Goal: Task Accomplishment & Management: Manage account settings

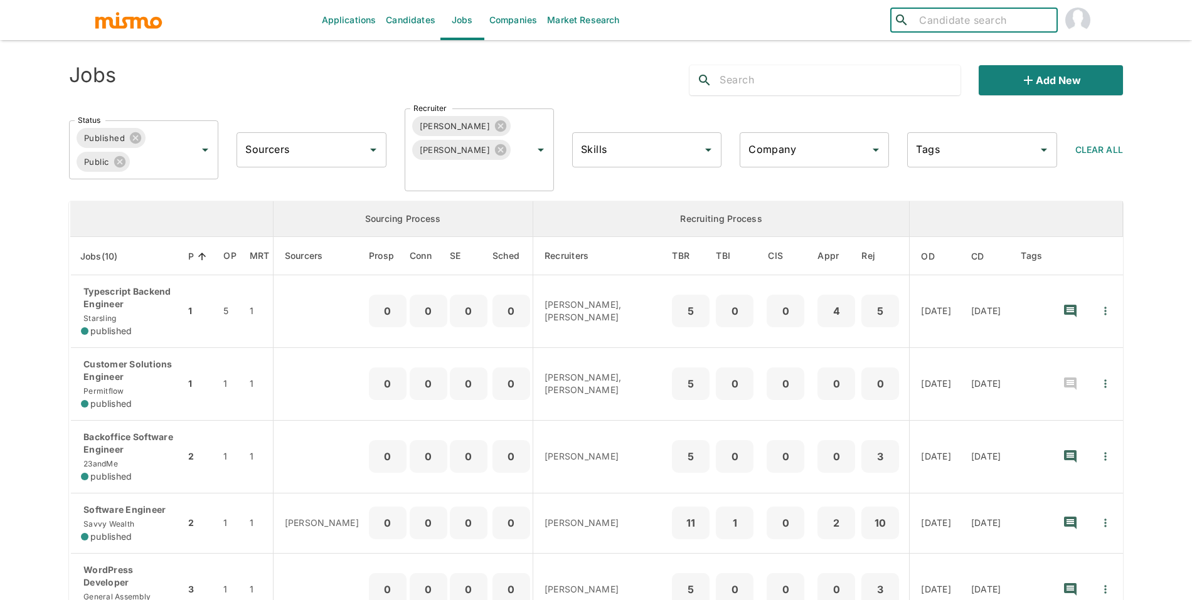
click at [842, 138] on input "Company" at bounding box center [804, 150] width 119 height 24
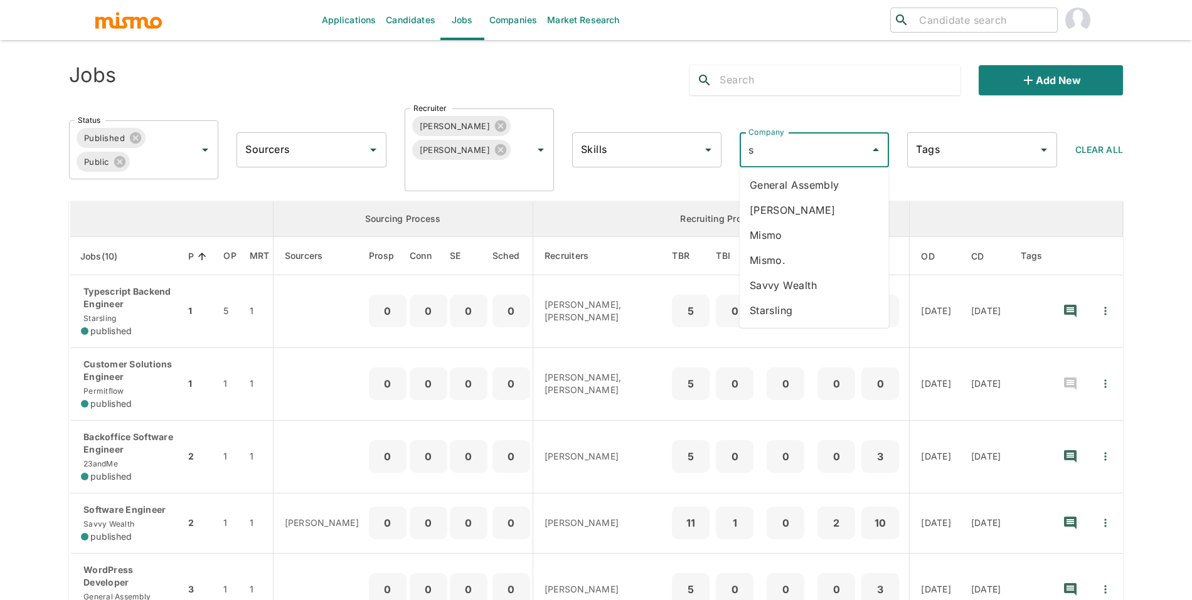
type input "st"
click at [828, 179] on li "Starsling" at bounding box center [813, 184] width 149 height 25
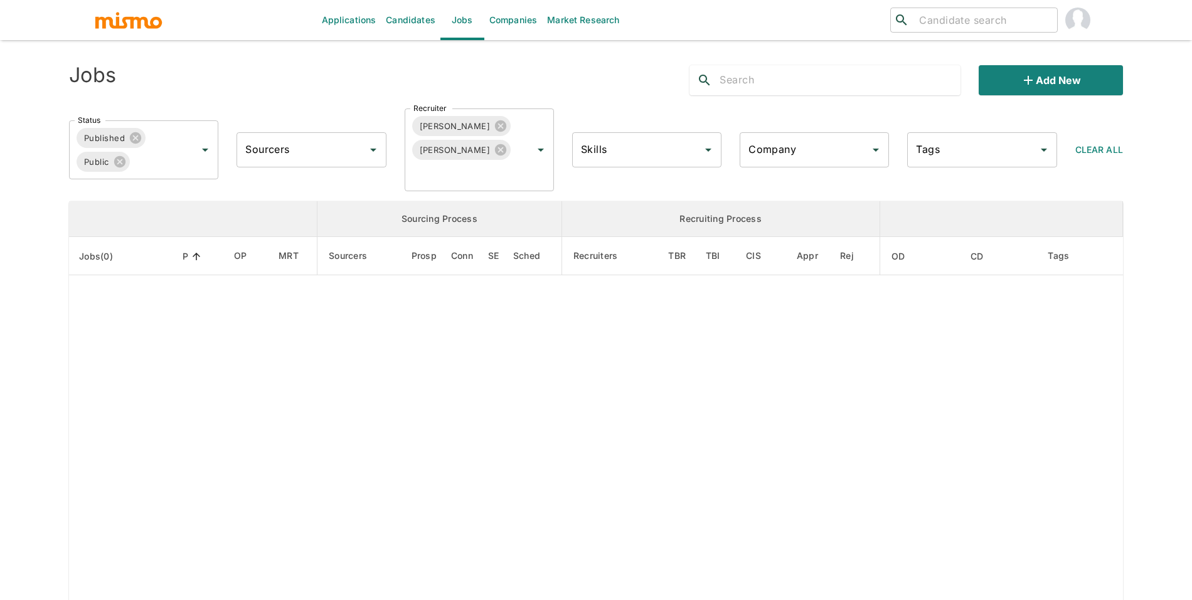
type input "Starsling"
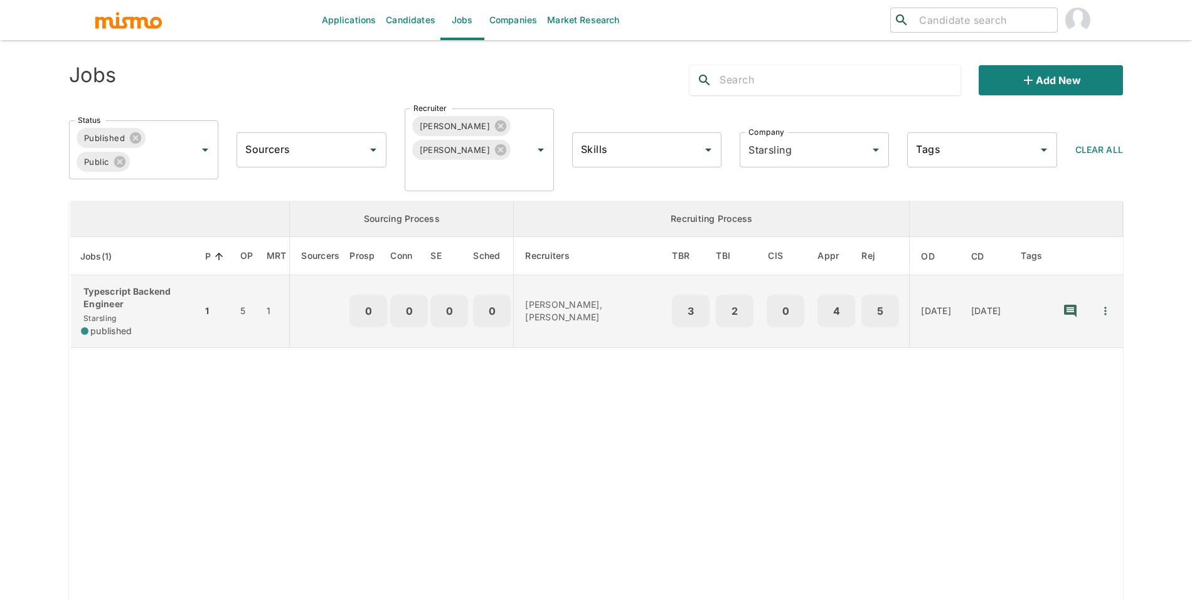
click at [122, 299] on p "Typescript Backend Engineer" at bounding box center [136, 297] width 111 height 25
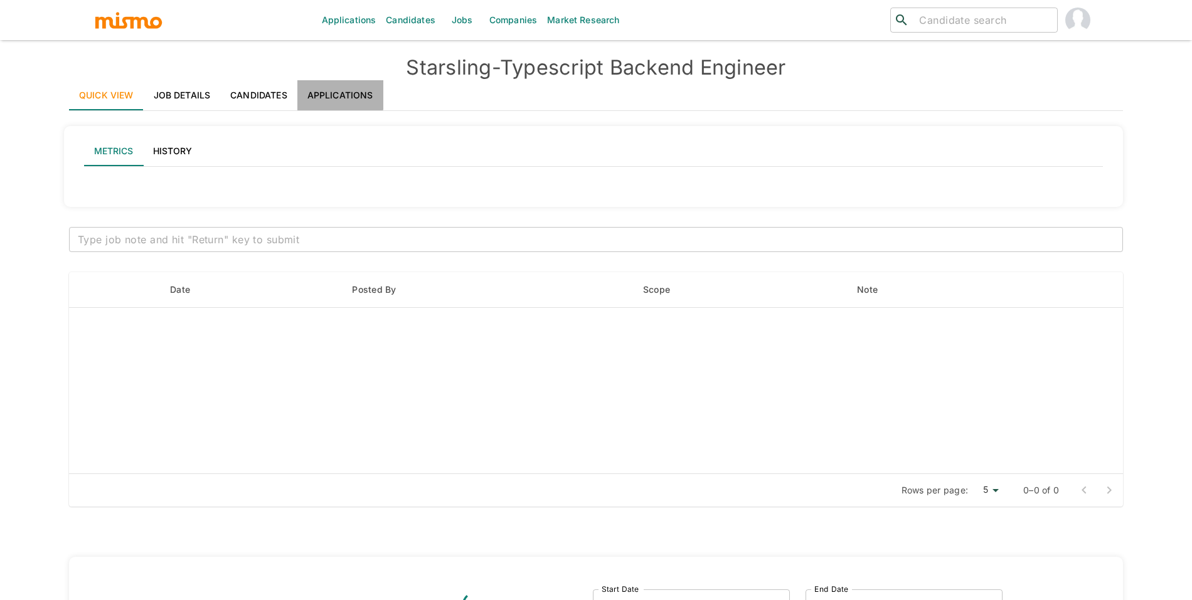
click at [332, 88] on link "Applications" at bounding box center [340, 95] width 86 height 30
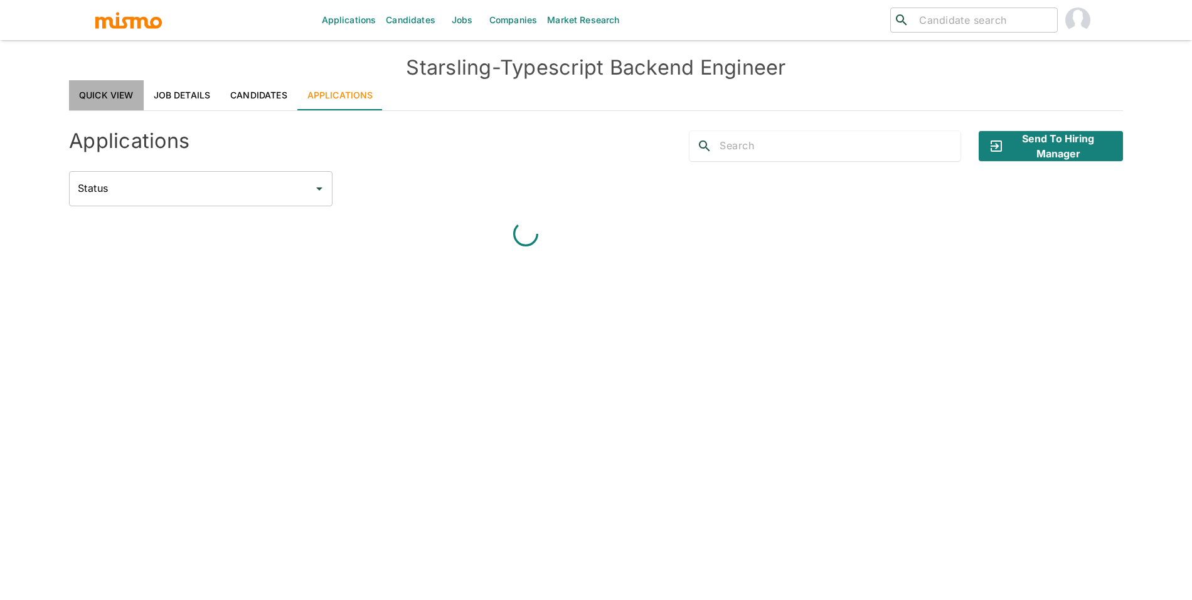
click at [87, 85] on link "Quick View" at bounding box center [106, 95] width 75 height 30
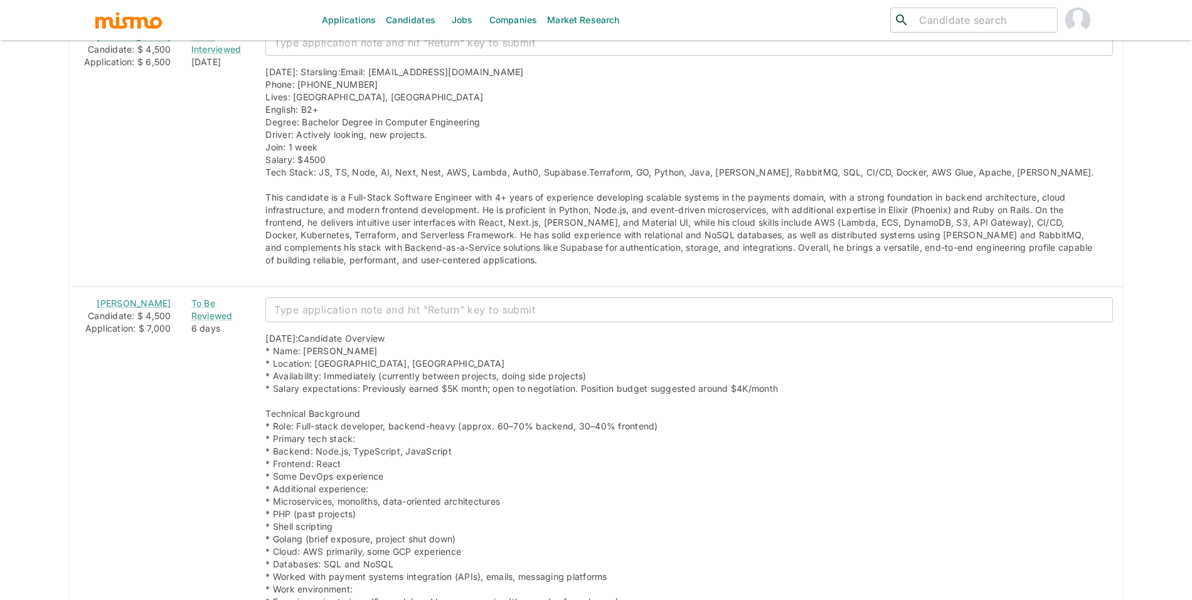
scroll to position [1363, 0]
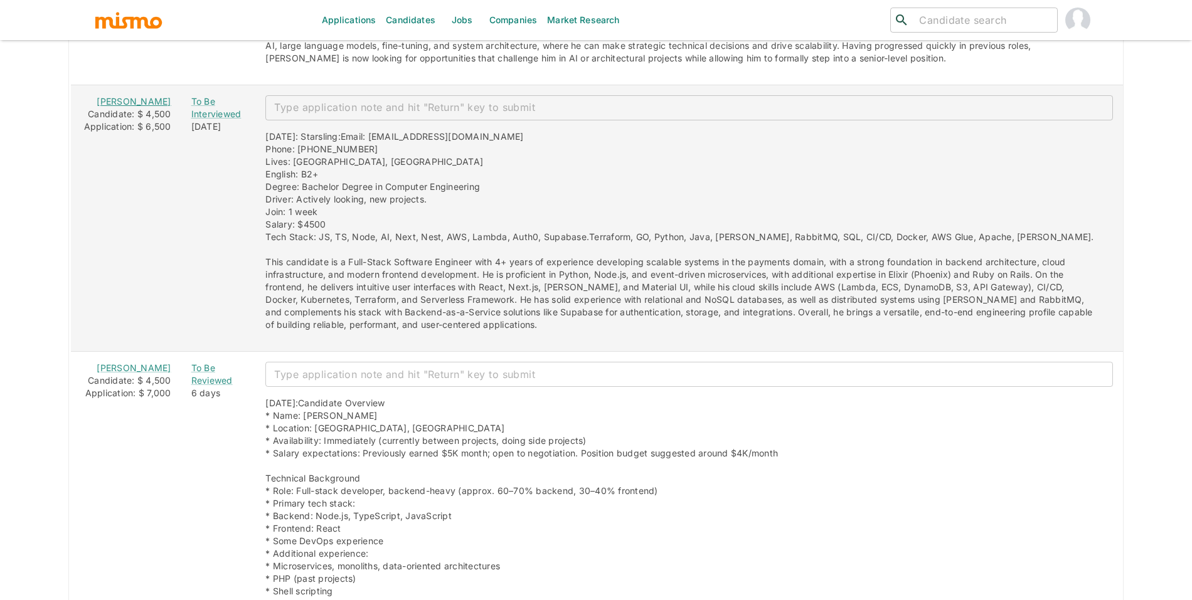
click at [135, 107] on link "[PERSON_NAME]" at bounding box center [134, 101] width 74 height 11
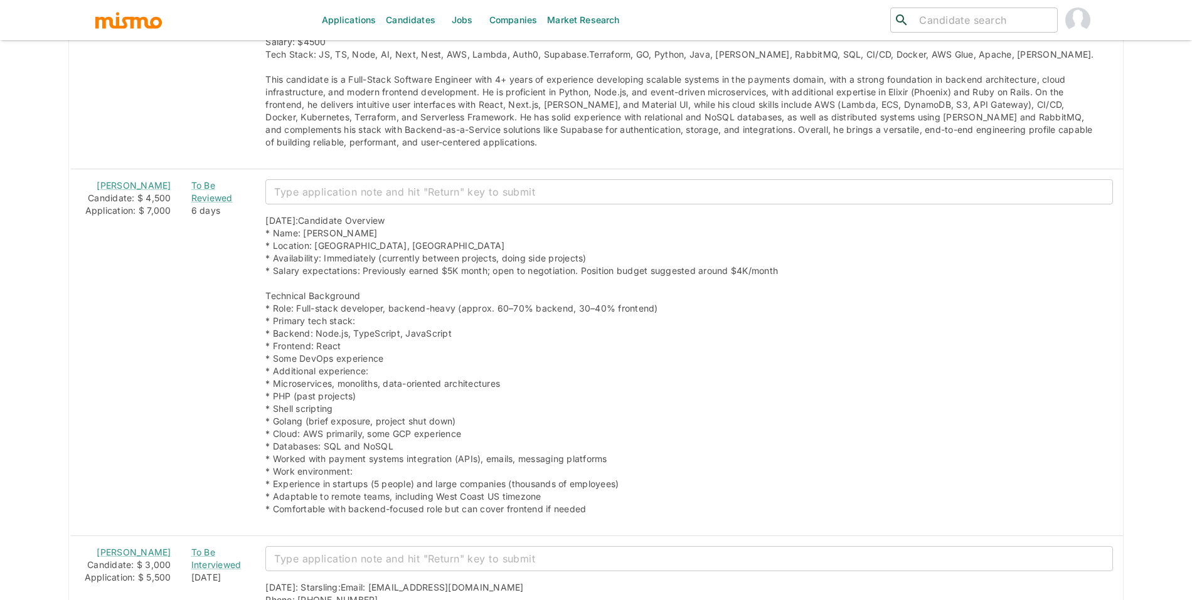
scroll to position [1651, 0]
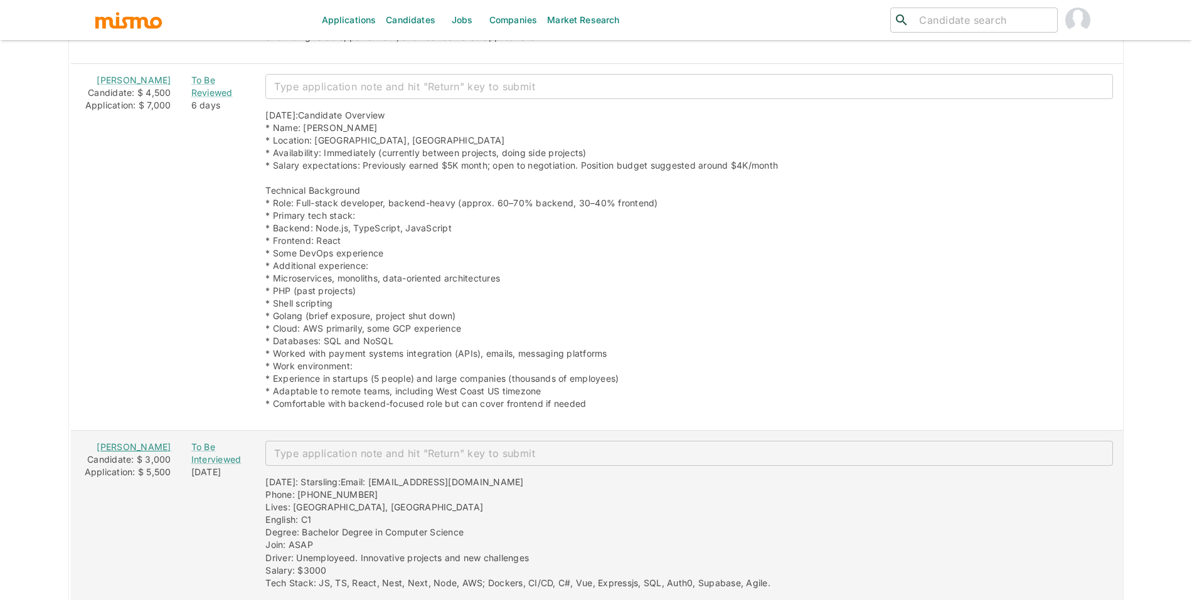
click at [111, 452] on link "Luiz Forcato" at bounding box center [134, 446] width 74 height 11
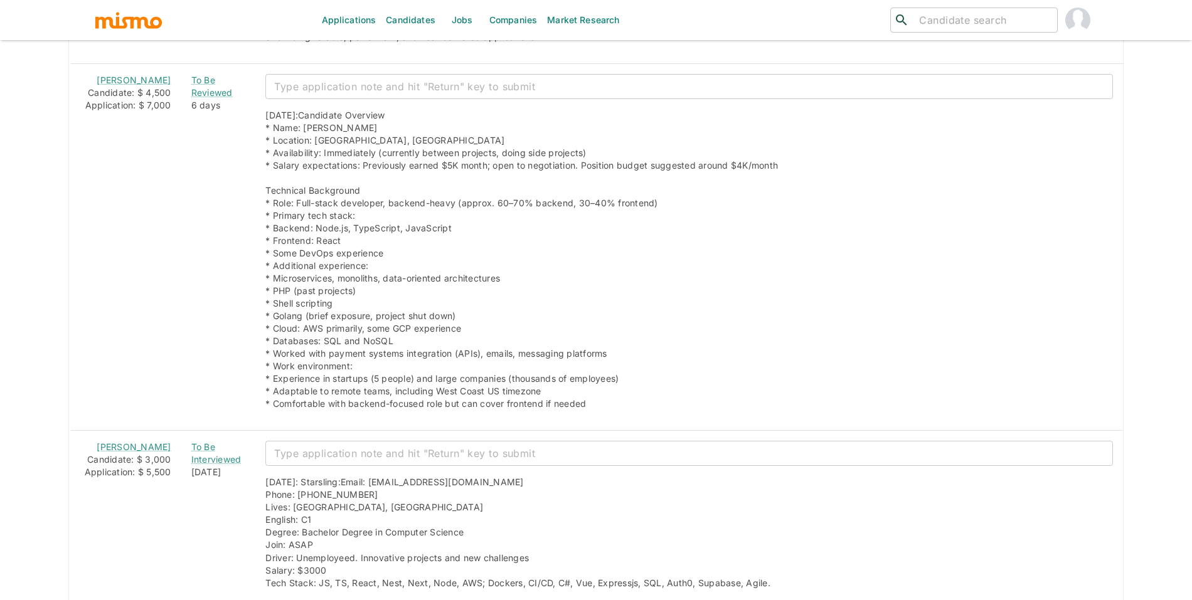
click at [1007, 21] on input "search" at bounding box center [983, 20] width 138 height 18
type input "renan"
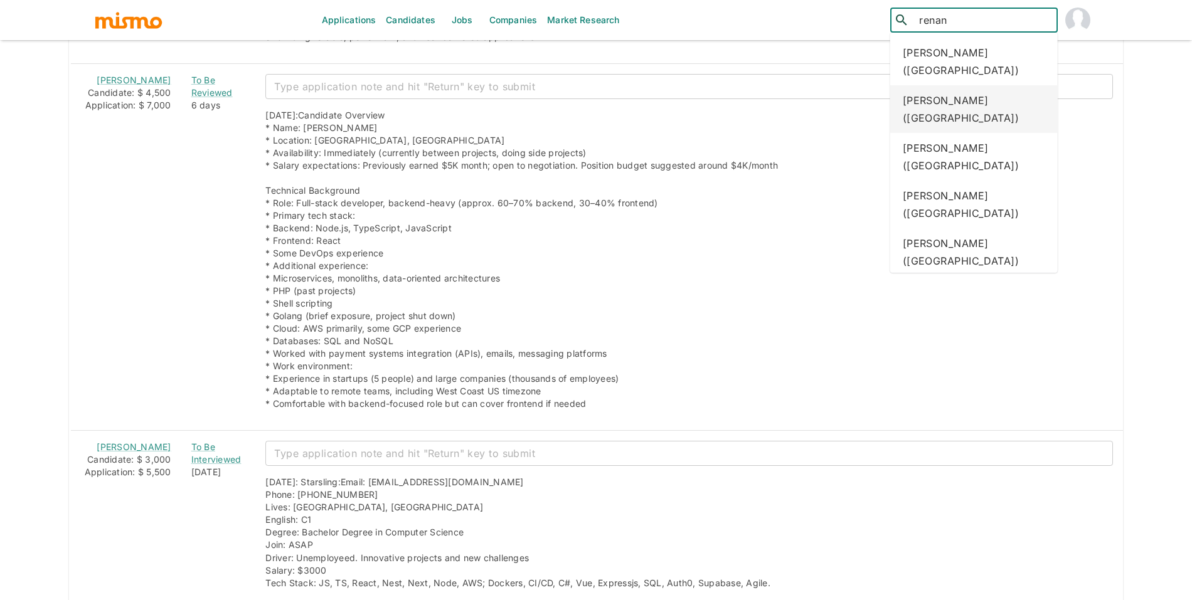
click at [1011, 91] on div "Renan Lopez (Costa Rica)" at bounding box center [973, 109] width 167 height 48
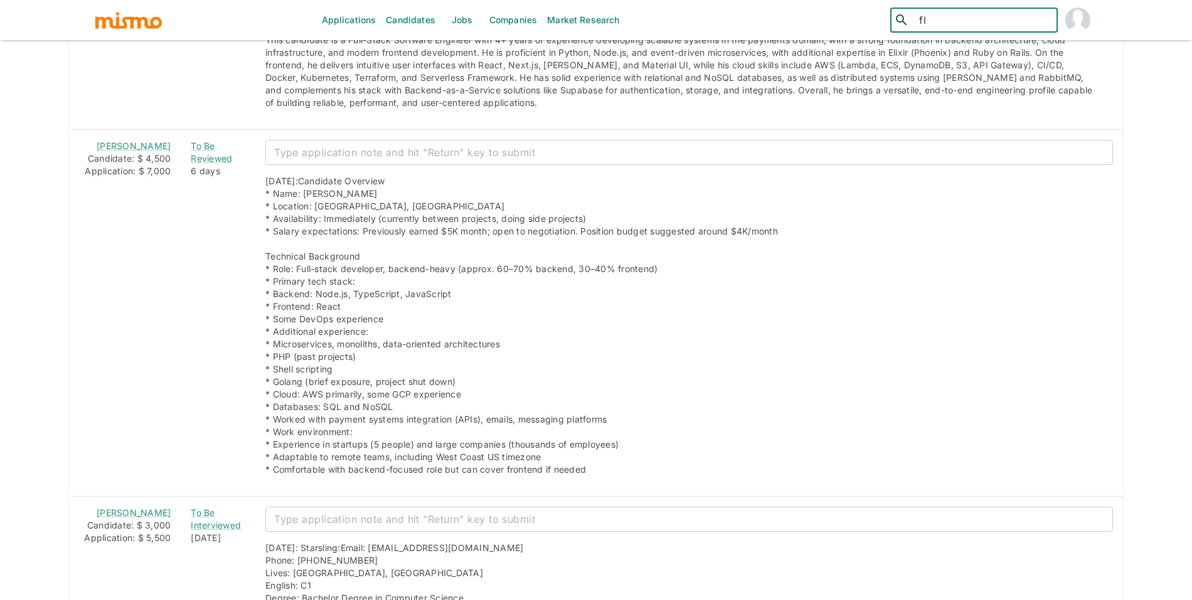
type input "f"
type input "klayton"
click at [966, 69] on div "Klayton da Silva Júnior (Brazil)" at bounding box center [973, 62] width 167 height 48
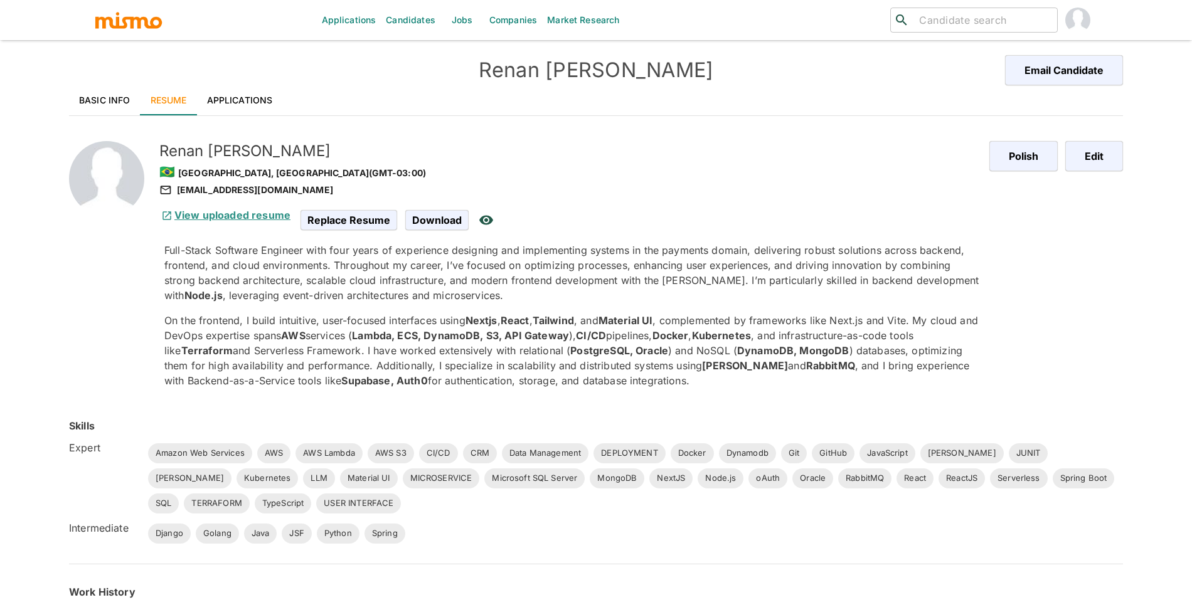
click at [184, 214] on link "View uploaded resume" at bounding box center [224, 215] width 131 height 13
click at [122, 90] on link "Basic Info" at bounding box center [104, 100] width 71 height 30
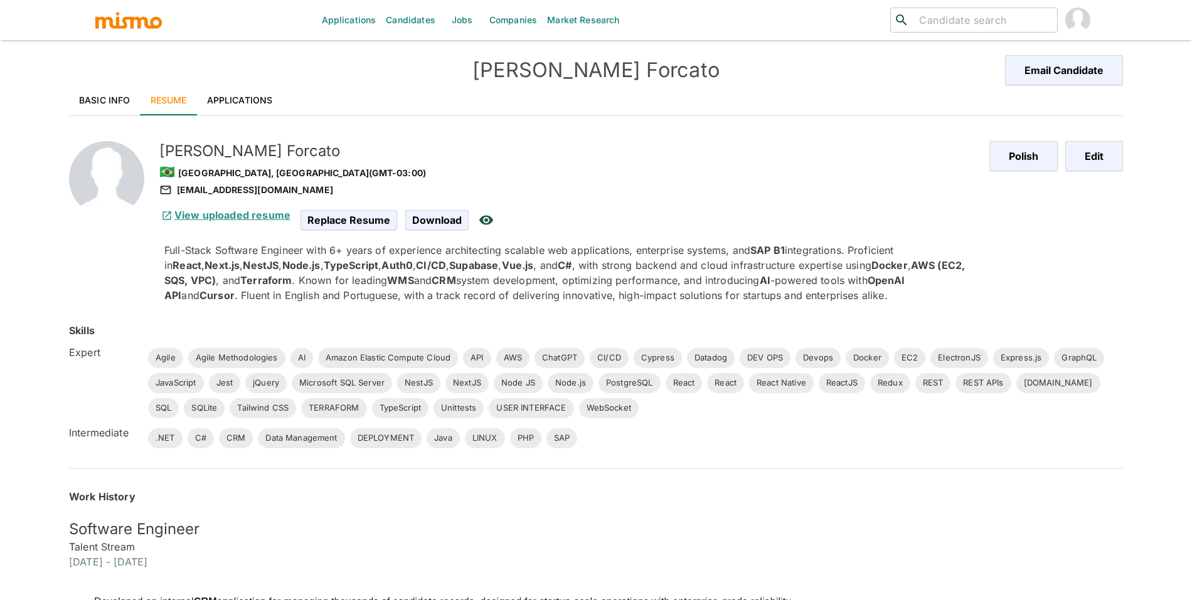
click at [199, 215] on link "View uploaded resume" at bounding box center [224, 215] width 131 height 13
click at [86, 94] on link "Basic Info" at bounding box center [104, 100] width 71 height 30
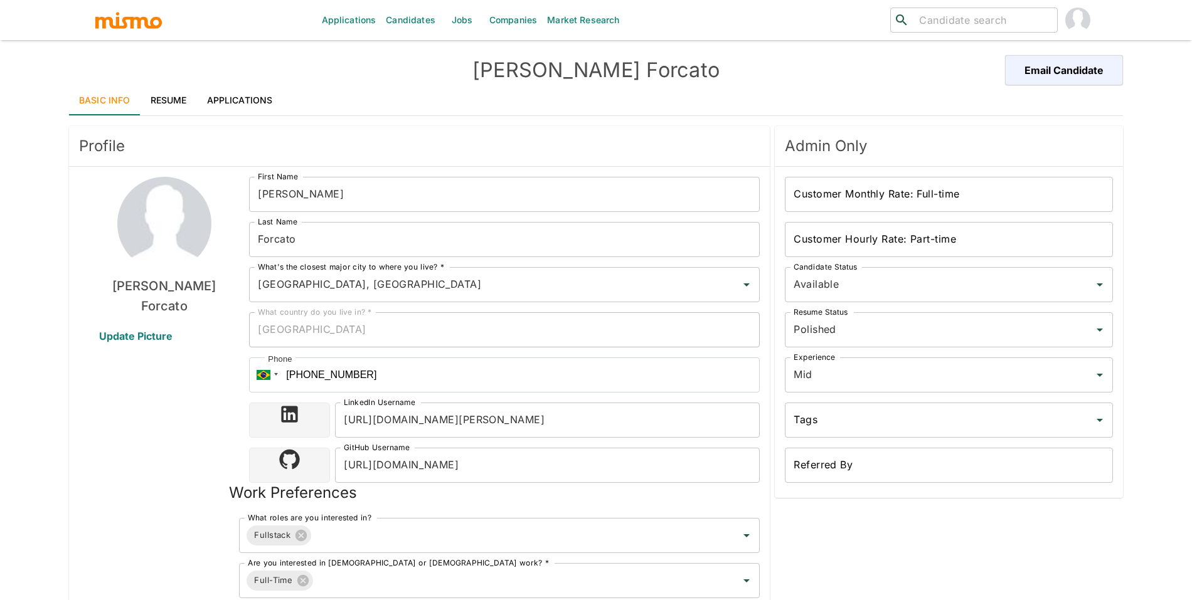
click at [640, 88] on div "Basic Info Resume Applications" at bounding box center [596, 100] width 1054 height 30
click at [645, 60] on h4 "Luiz Forcato" at bounding box center [595, 70] width 527 height 25
copy div "Luiz Forcato Email Candidate"
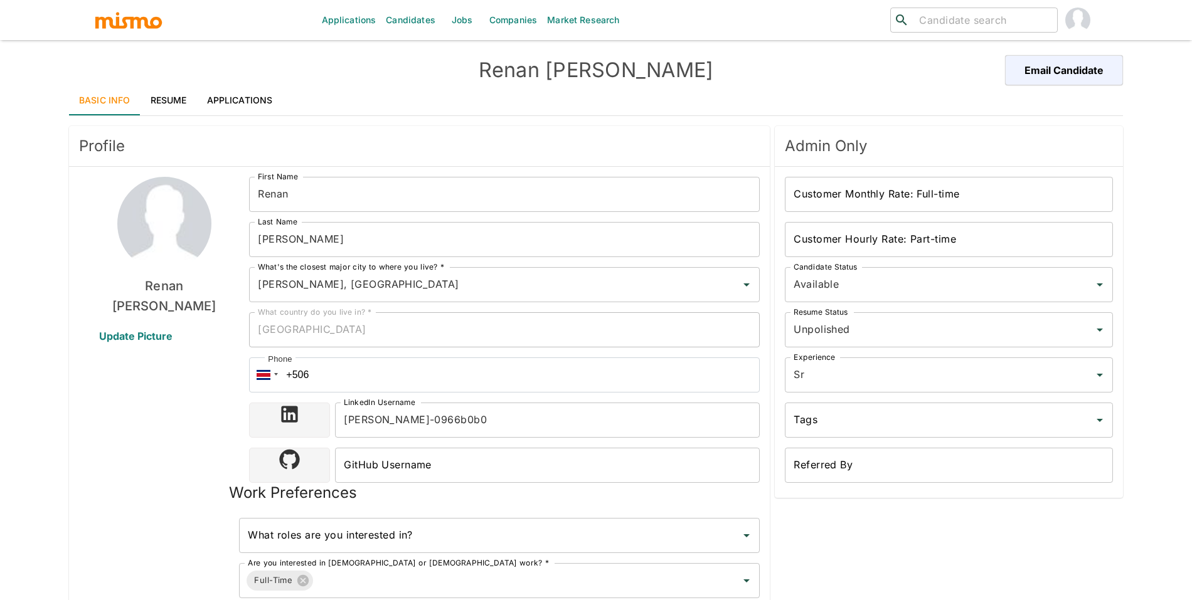
type input "[PERSON_NAME], [GEOGRAPHIC_DATA]"
type input "USD"
type input "4 weeks"
type input "Available"
type input "Unpolished"
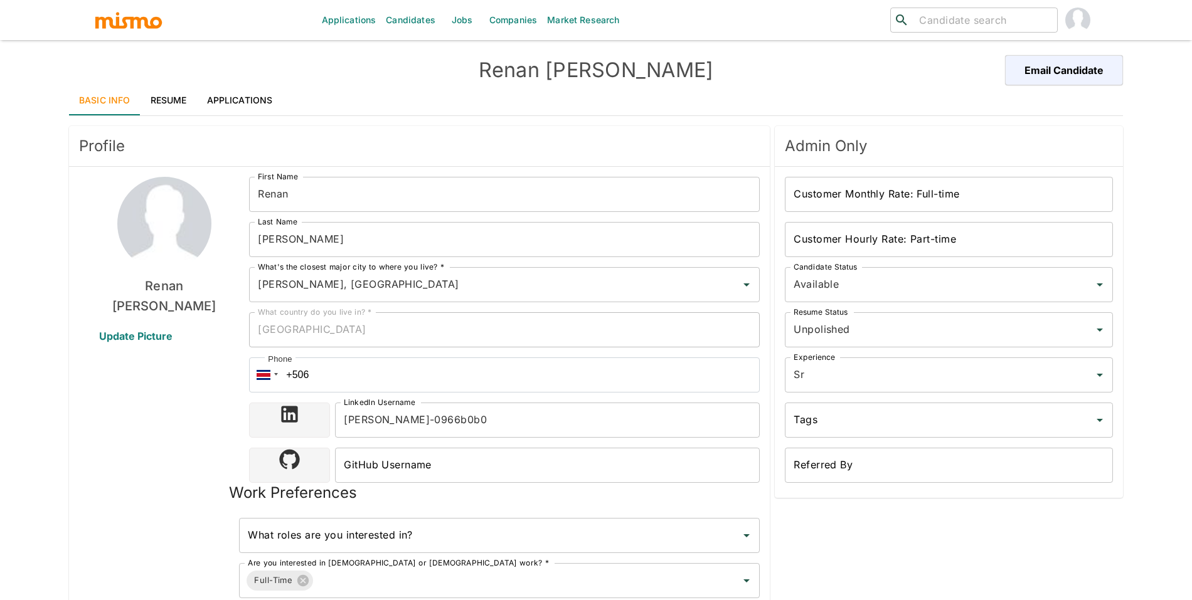
type input "Sr"
click at [169, 107] on link "Resume" at bounding box center [168, 100] width 56 height 30
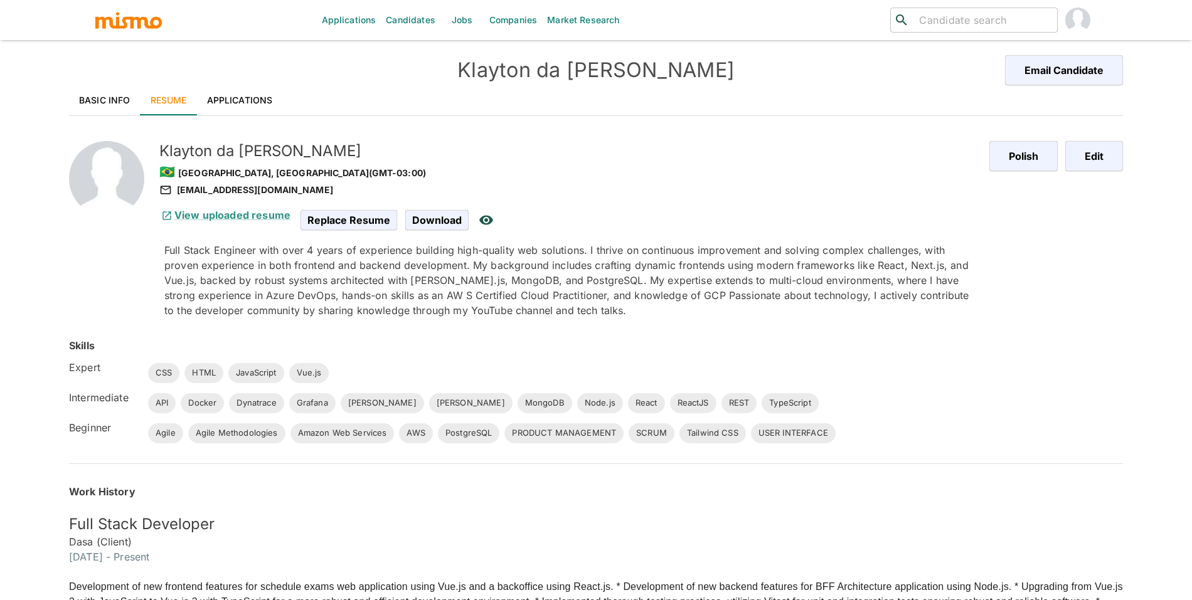
click at [261, 102] on link "Applications" at bounding box center [240, 100] width 86 height 30
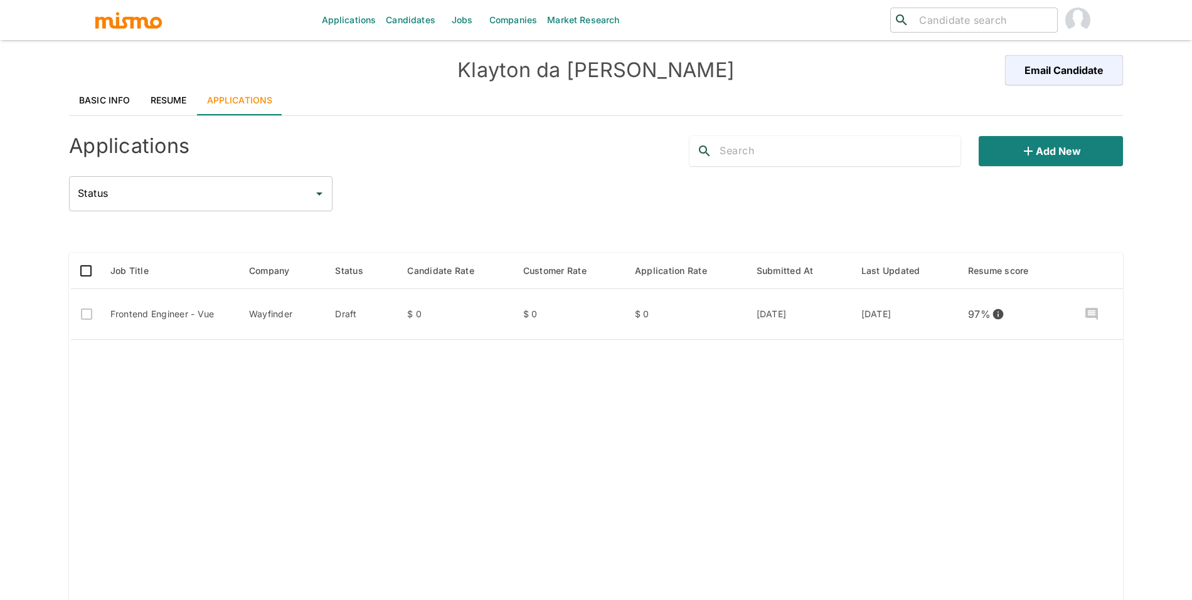
click at [98, 102] on link "Basic Info" at bounding box center [104, 100] width 71 height 30
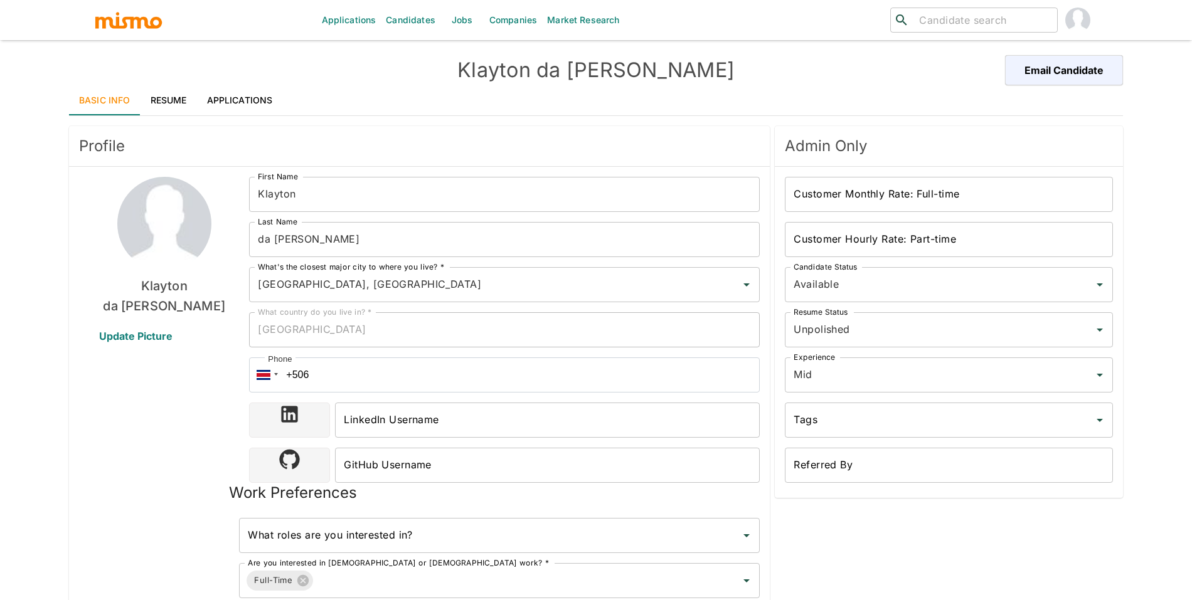
scroll to position [3, 0]
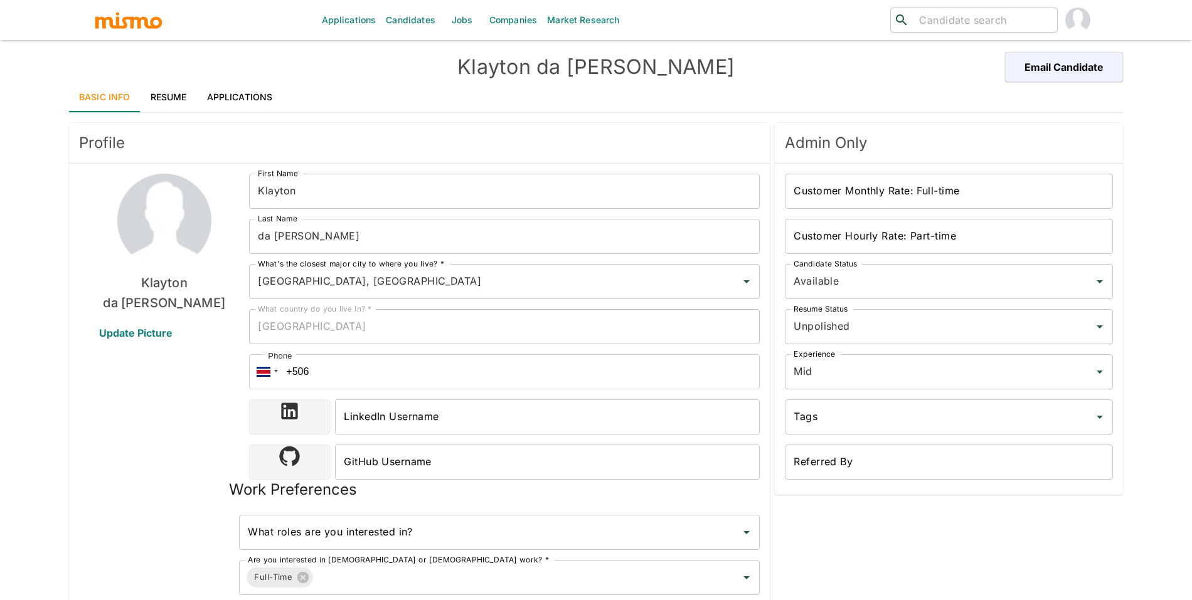
click at [161, 100] on link "Resume" at bounding box center [168, 97] width 56 height 30
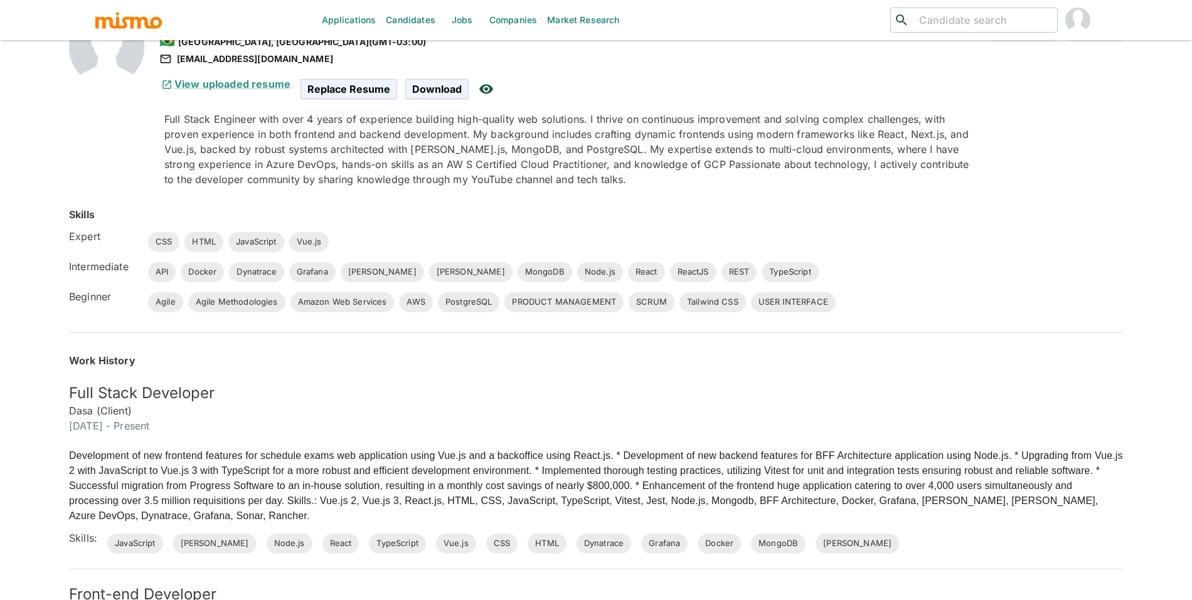
scroll to position [292, 0]
